Goal: Complete application form

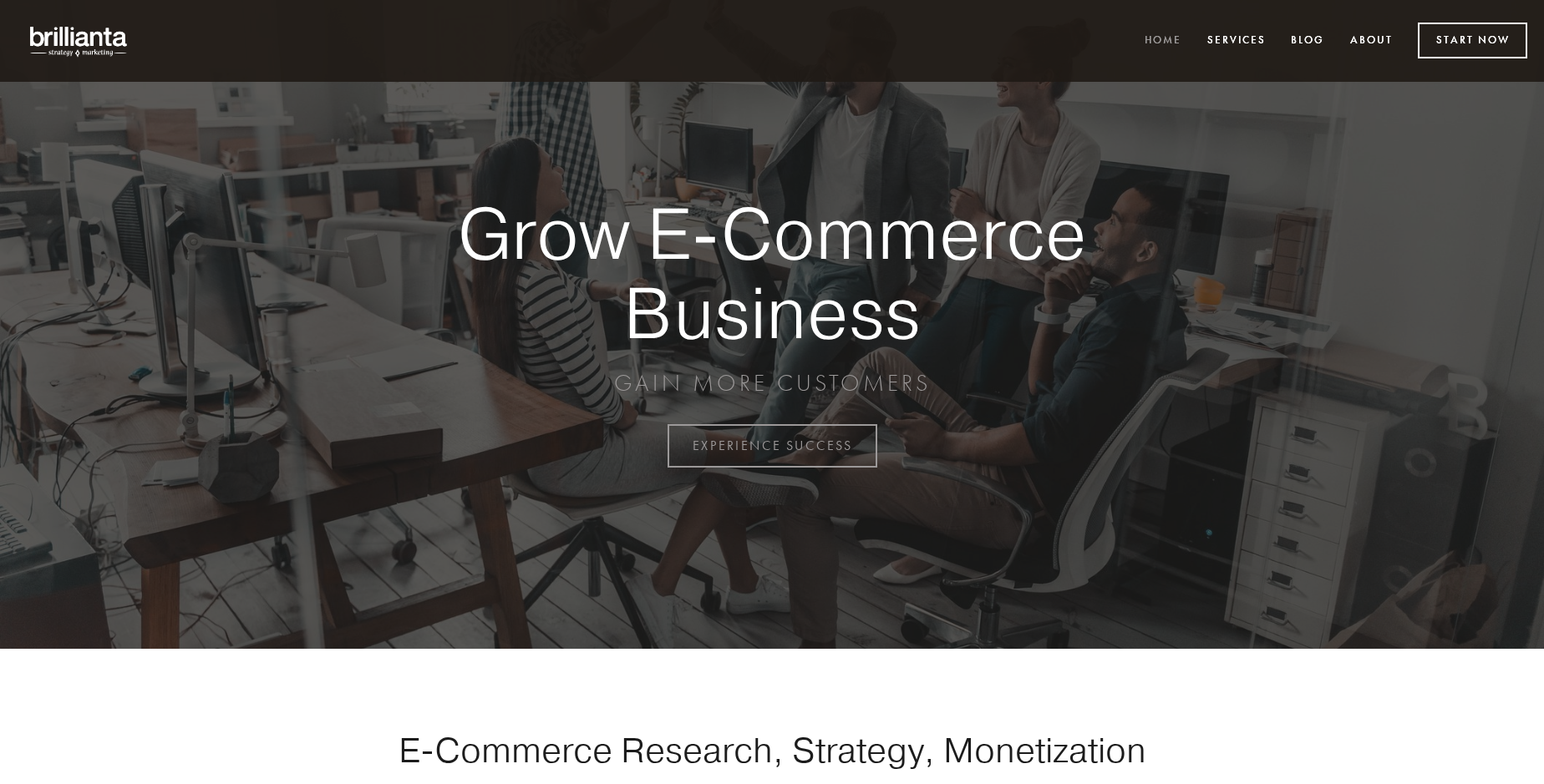
scroll to position [4379, 0]
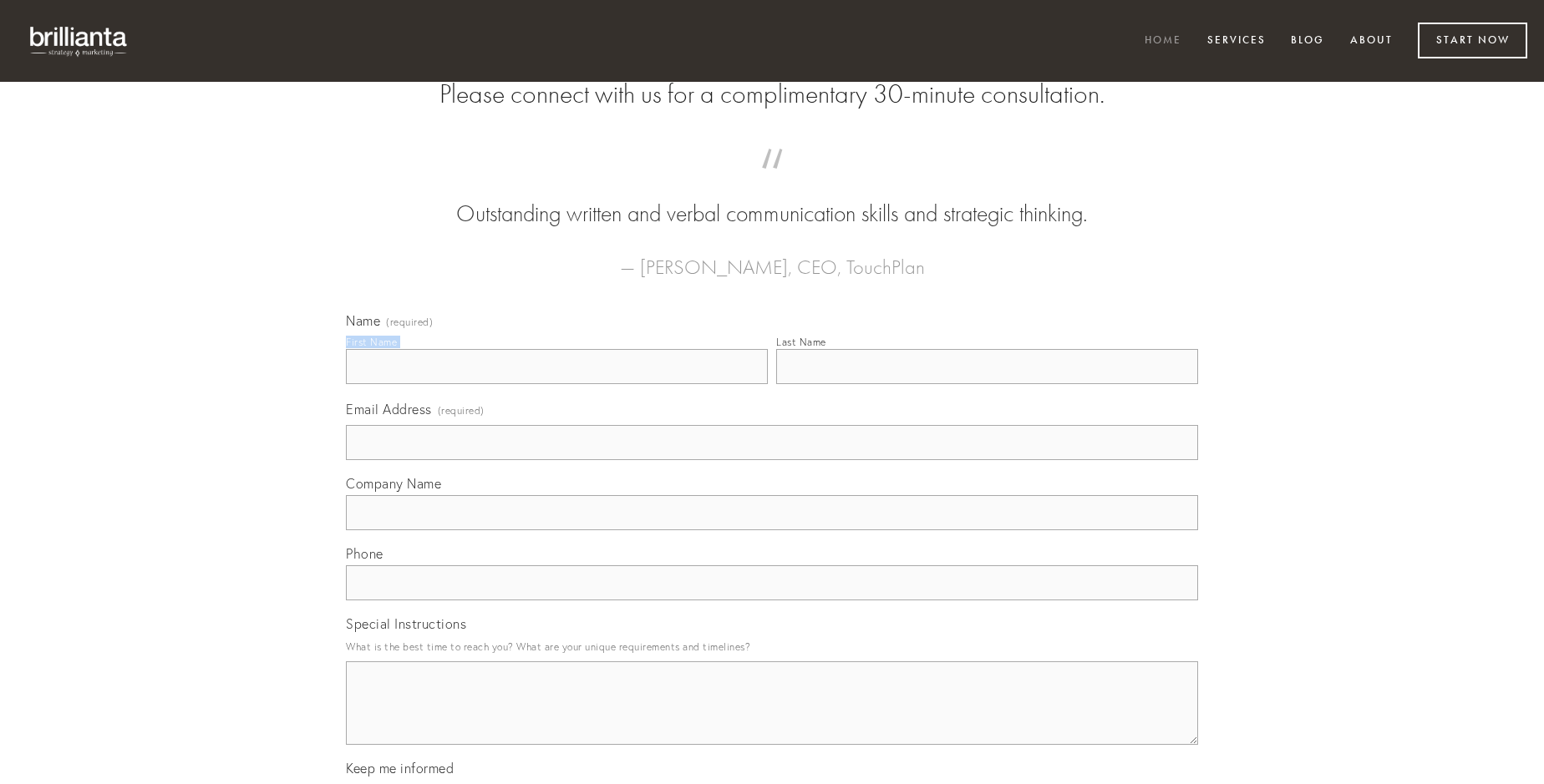
type input "[PERSON_NAME]"
click at [987, 384] on input "Last Name" at bounding box center [987, 366] width 422 height 35
type input "[PERSON_NAME]"
click at [772, 460] on input "Email Address (required)" at bounding box center [772, 442] width 852 height 35
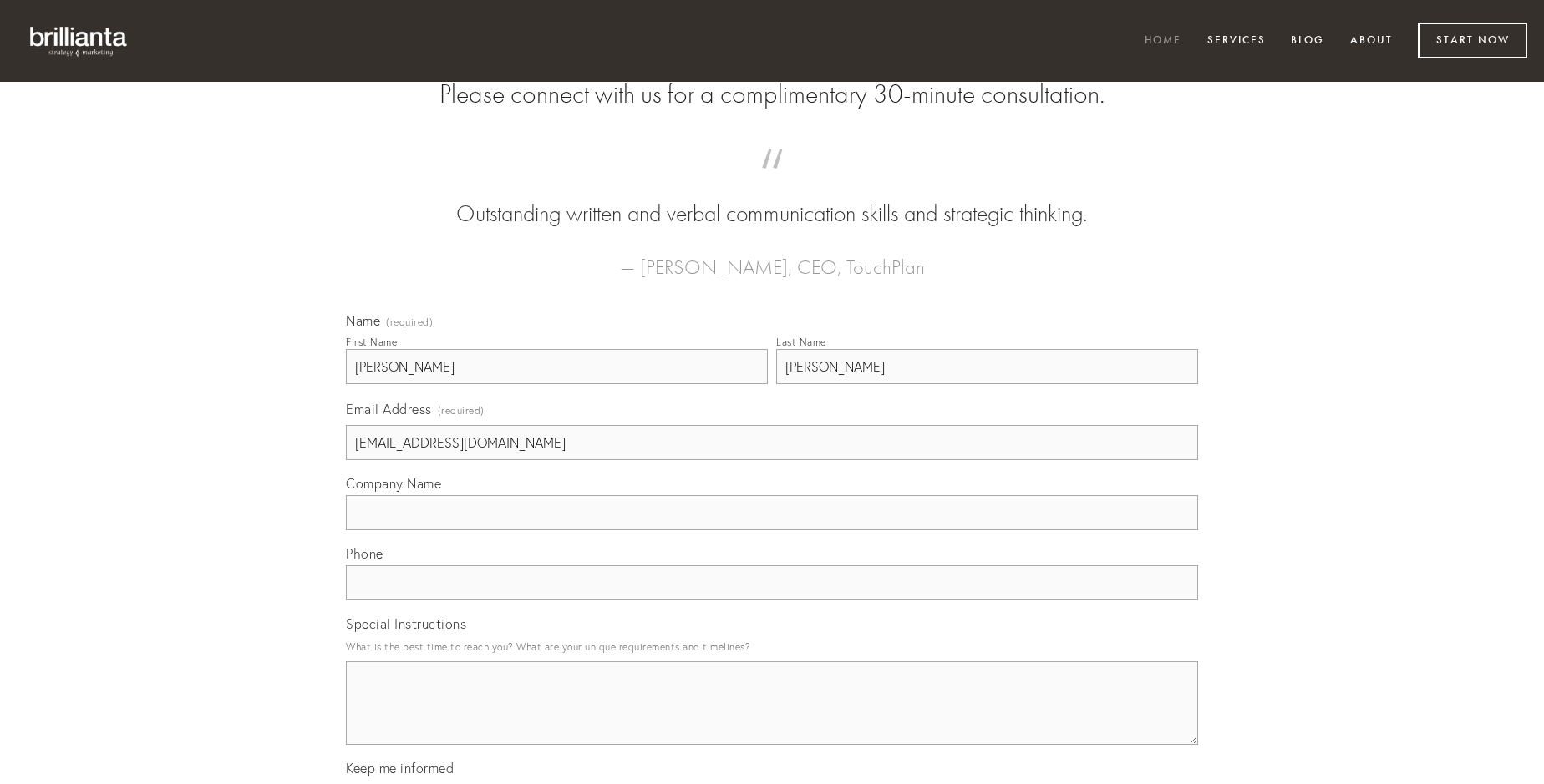
type input "[EMAIL_ADDRESS][DOMAIN_NAME]"
click at [772, 531] on input "Company Name" at bounding box center [772, 513] width 852 height 35
type input "tabgo"
click at [772, 601] on input "text" at bounding box center [772, 583] width 852 height 35
click at [772, 718] on textarea "Special Instructions" at bounding box center [772, 704] width 852 height 84
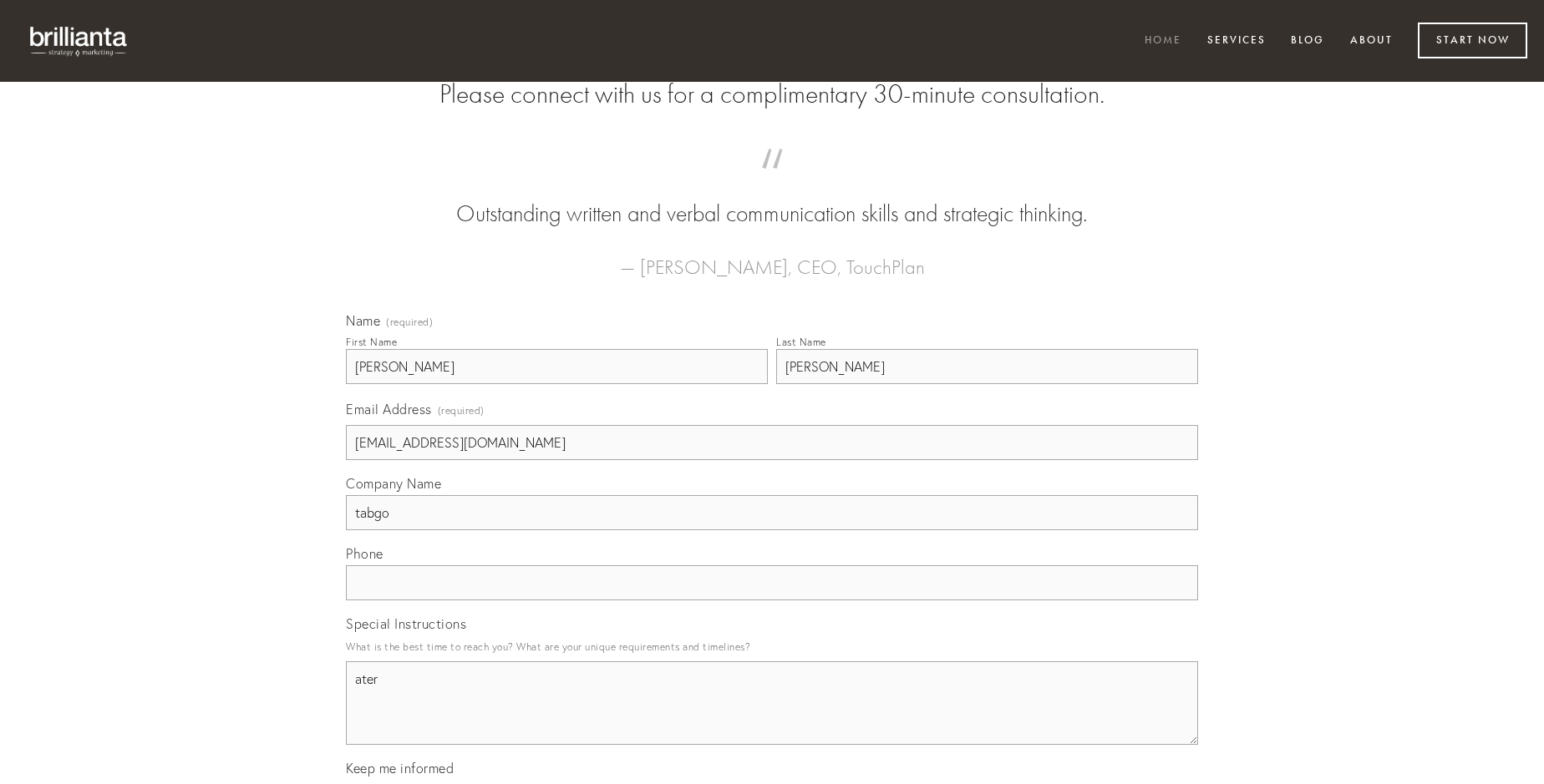
type textarea "ater"
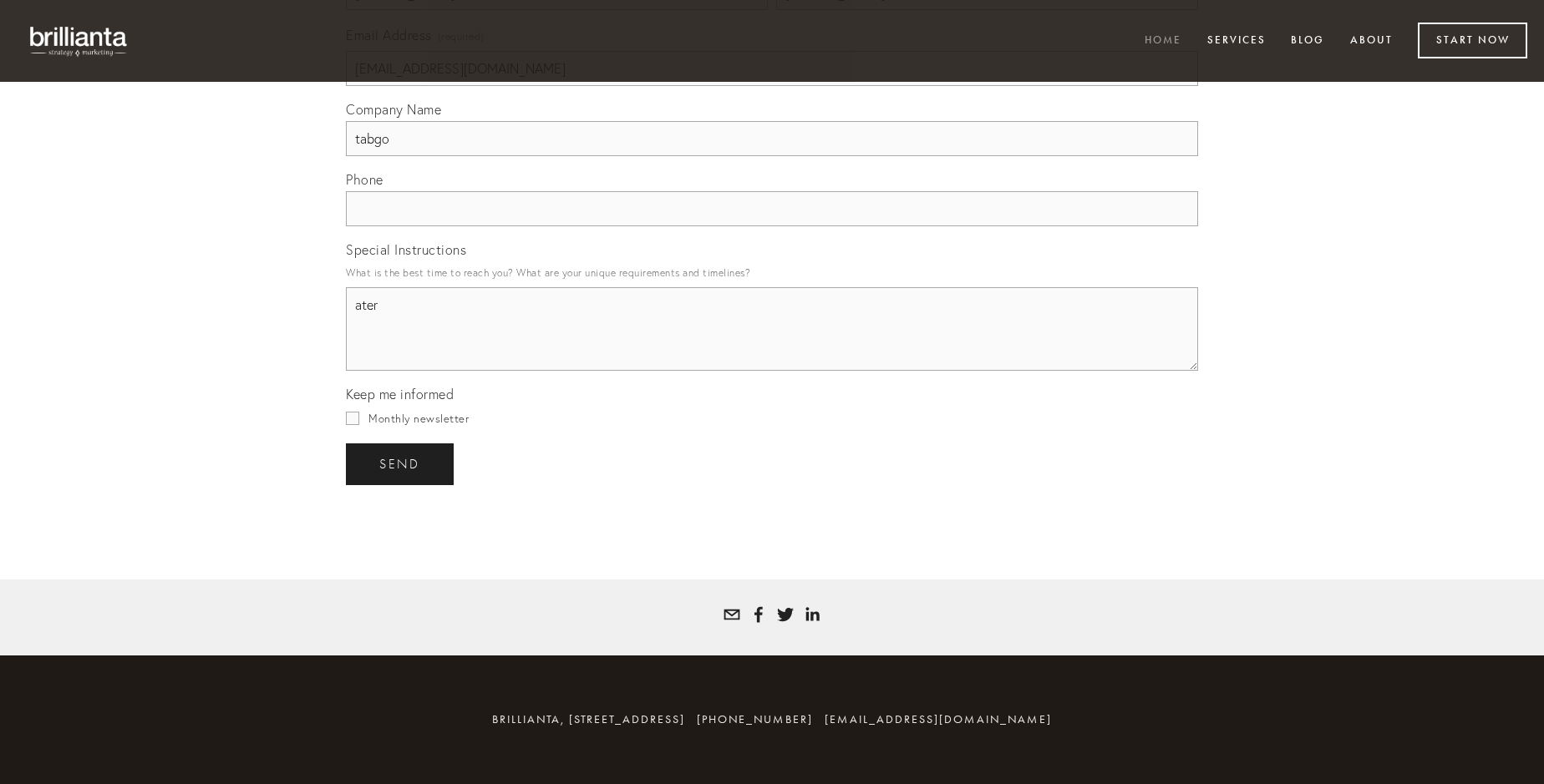
click at [401, 464] on span "send" at bounding box center [400, 465] width 41 height 15
